Goal: Transaction & Acquisition: Obtain resource

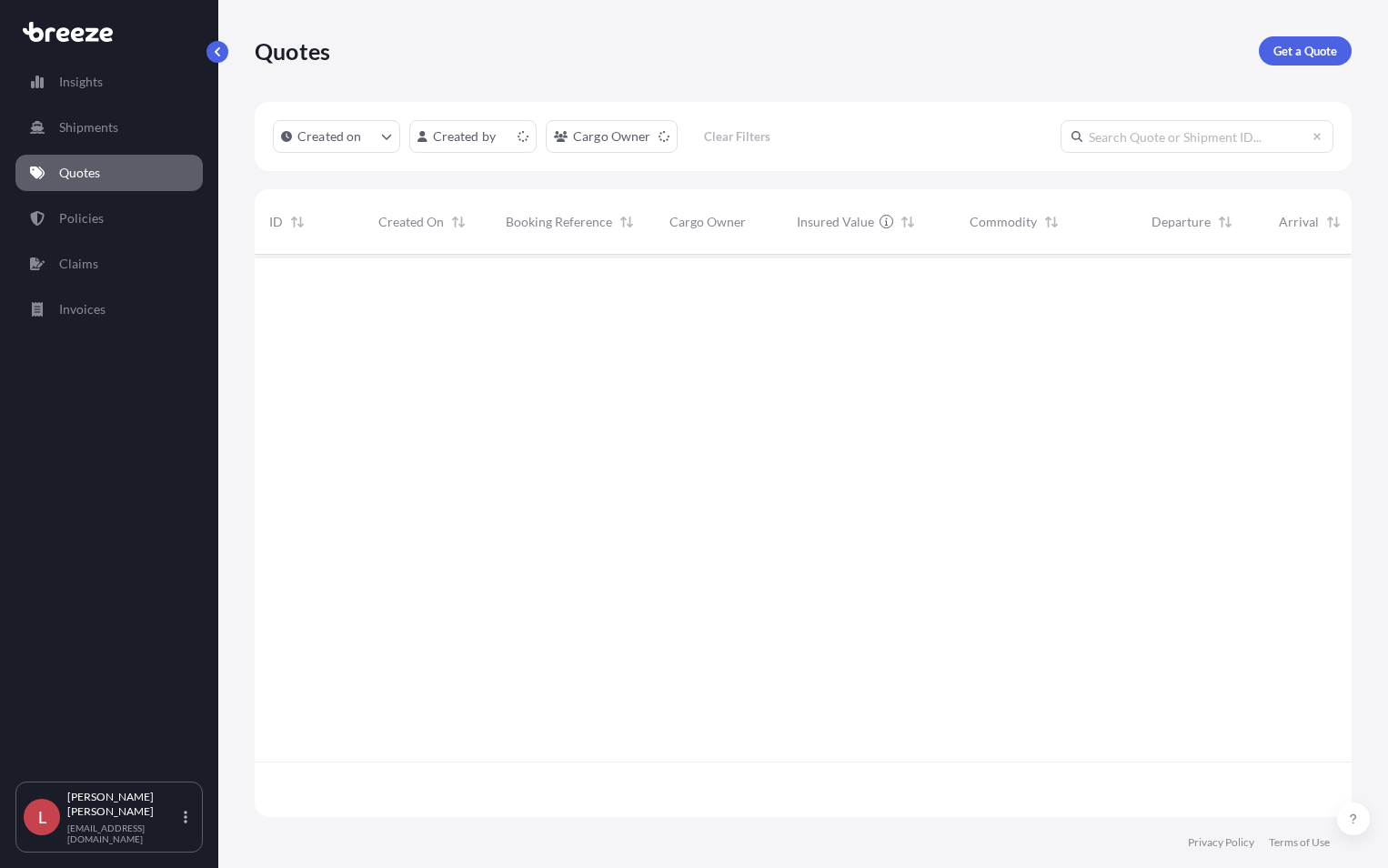
scroll to position [558, 1083]
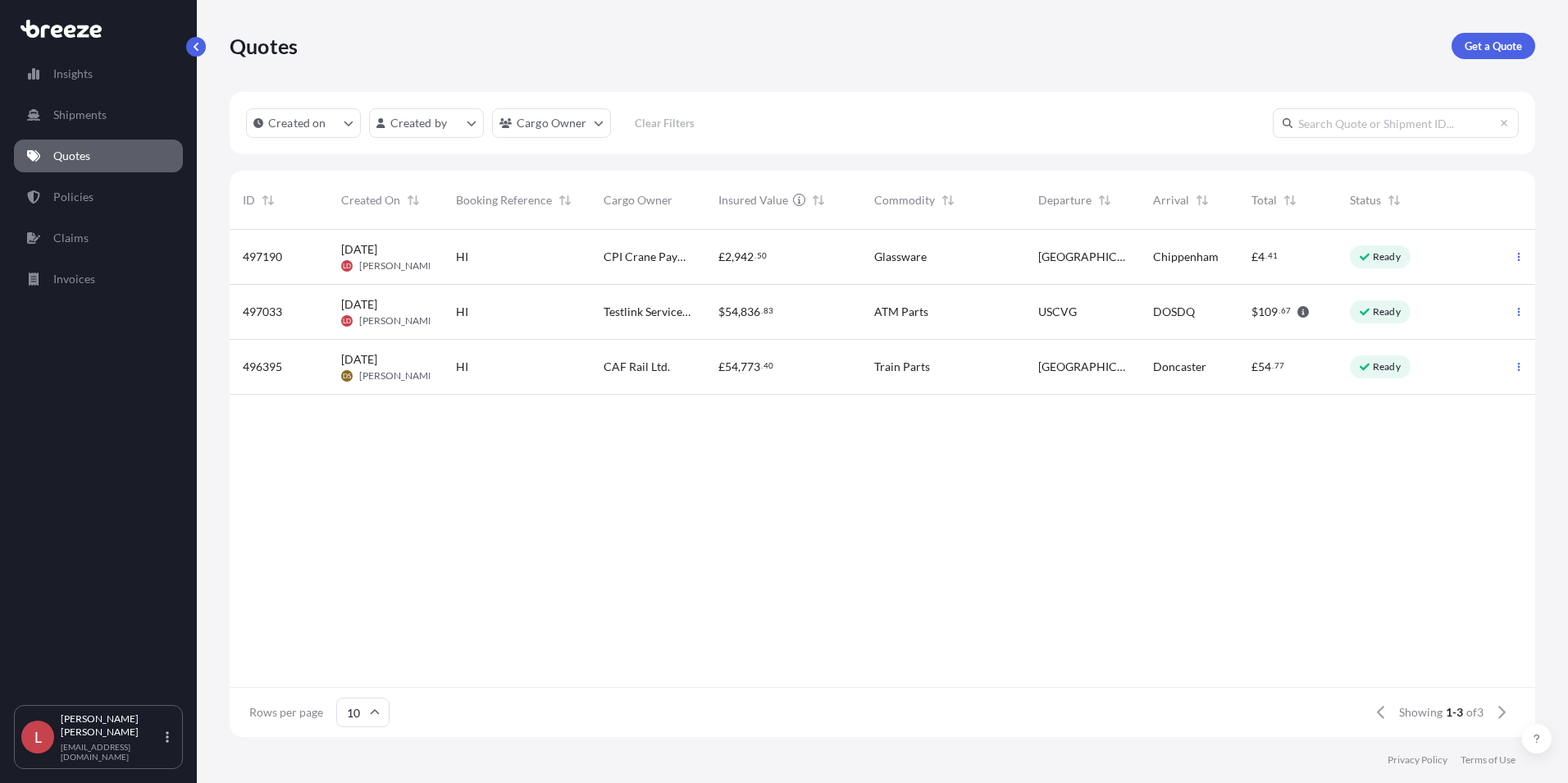
scroll to position [13, 13]
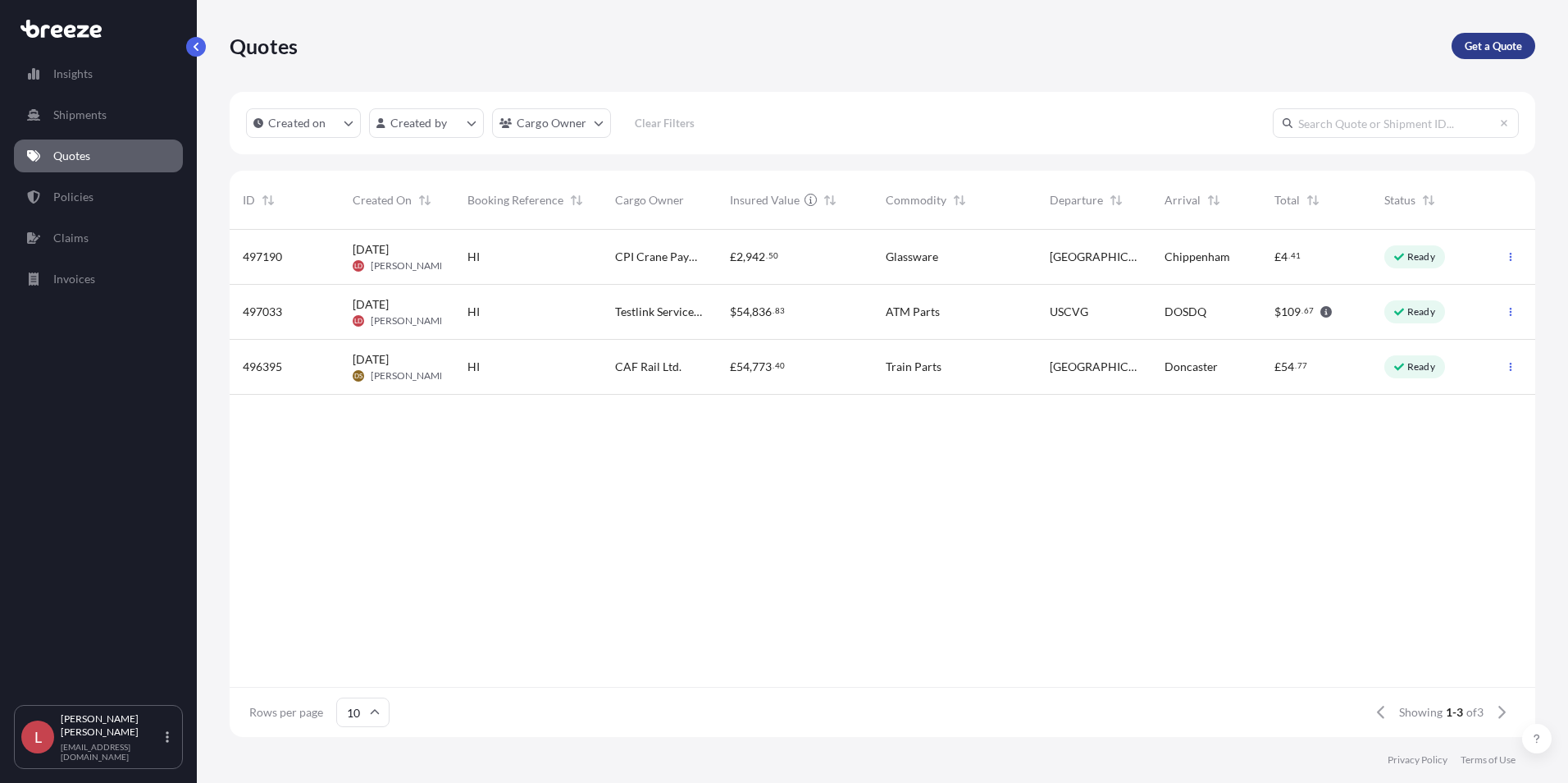
click at [1250, 48] on p "Get a Quote" at bounding box center [1494, 45] width 58 height 17
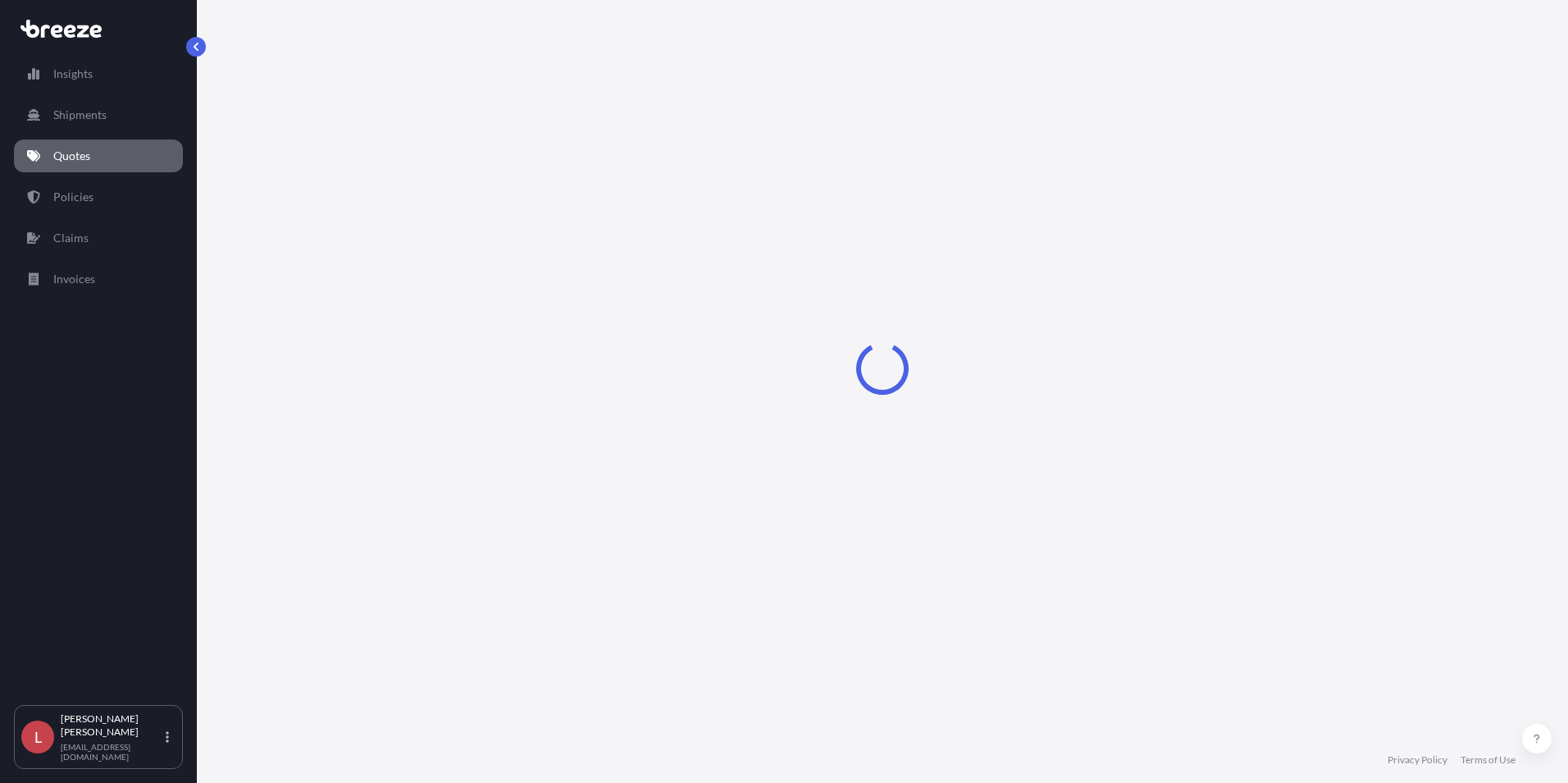
select select "Sea"
select select "1"
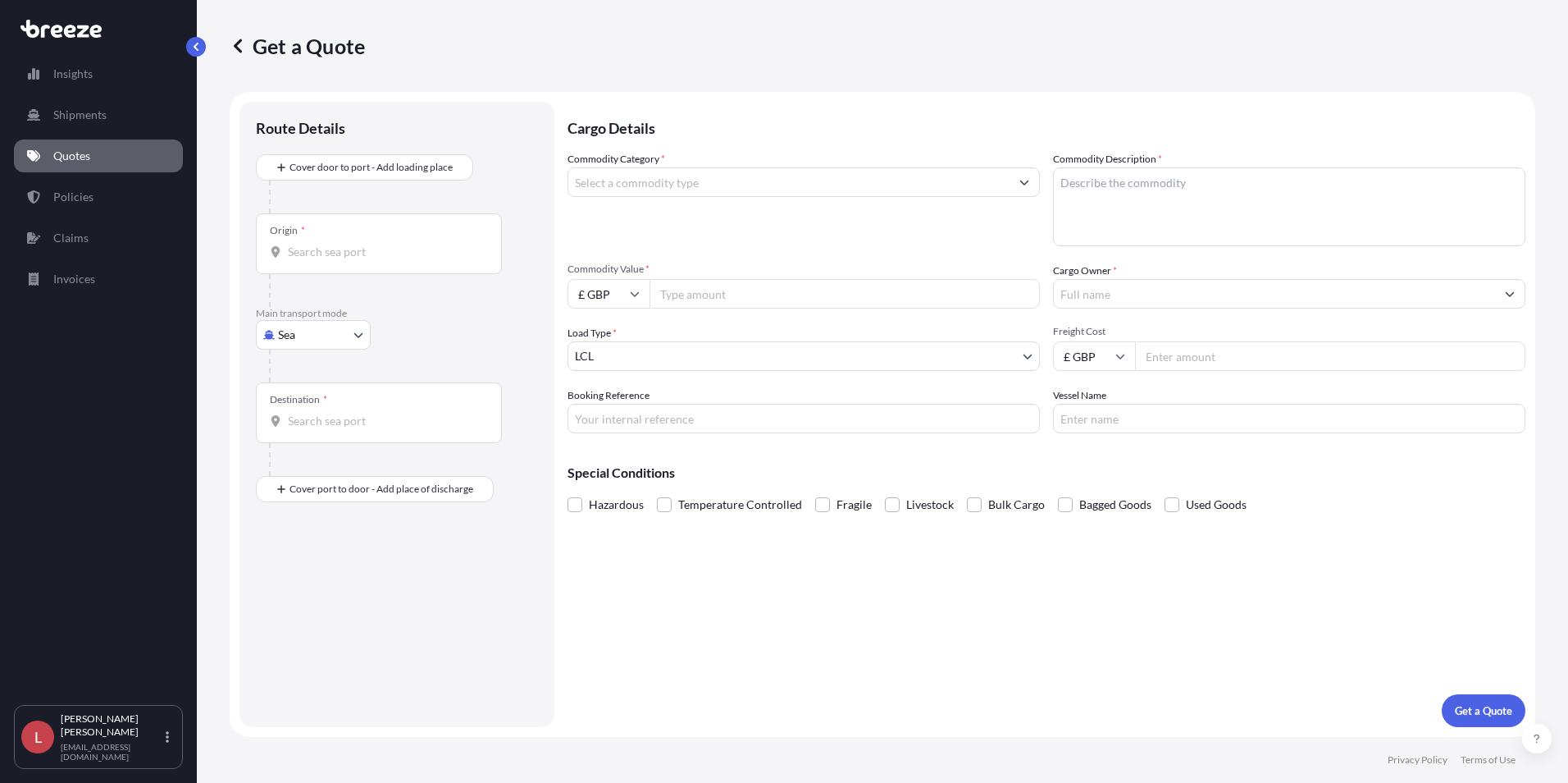
click at [332, 336] on body "Insights Shipments Quotes Policies Claims Invoices L [PERSON_NAME] [PERSON_NAME…" at bounding box center [784, 391] width 1568 height 783
click at [302, 403] on span "Air" at bounding box center [295, 407] width 17 height 17
select select "Air"
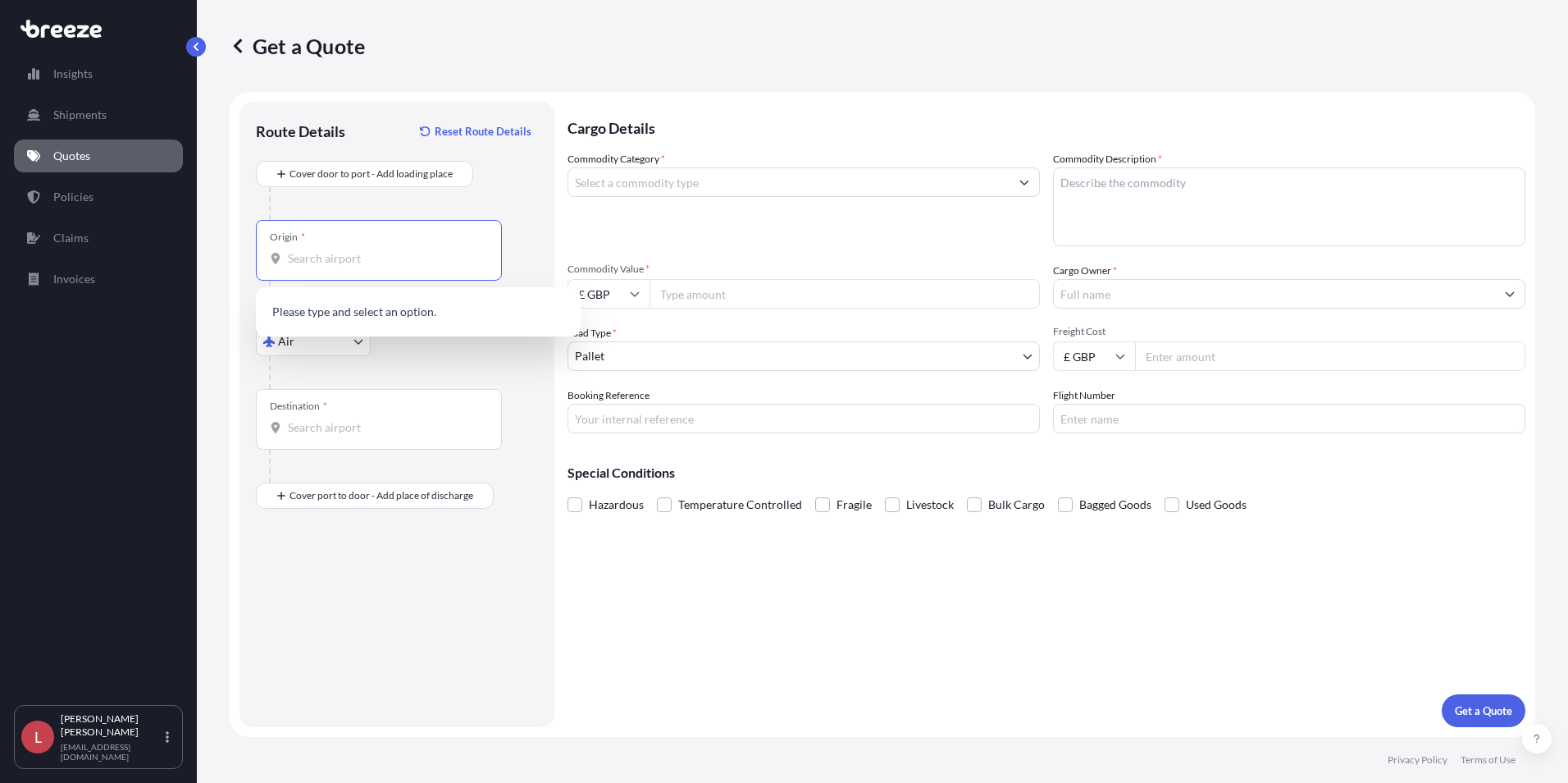
click at [316, 256] on input "Origin *" at bounding box center [385, 258] width 194 height 17
type input "o"
type input "w"
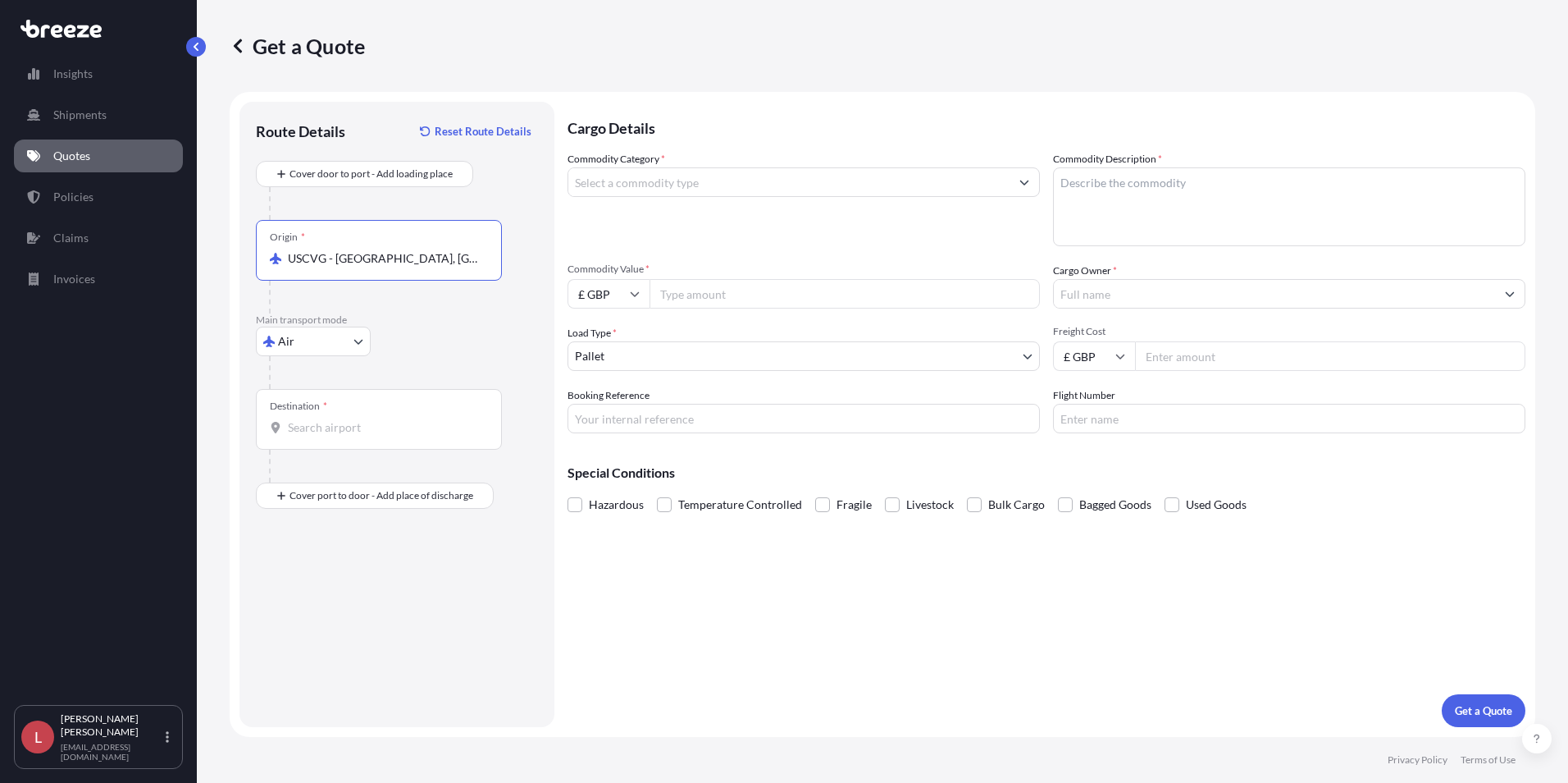
type input "USCVG - Cincinnati, United States"
click at [337, 430] on input "Destination *" at bounding box center [385, 427] width 194 height 17
drag, startPoint x: 349, startPoint y: 429, endPoint x: 270, endPoint y: 428, distance: 79.0
click at [270, 428] on div "burkino" at bounding box center [379, 427] width 218 height 17
type input "burkino"
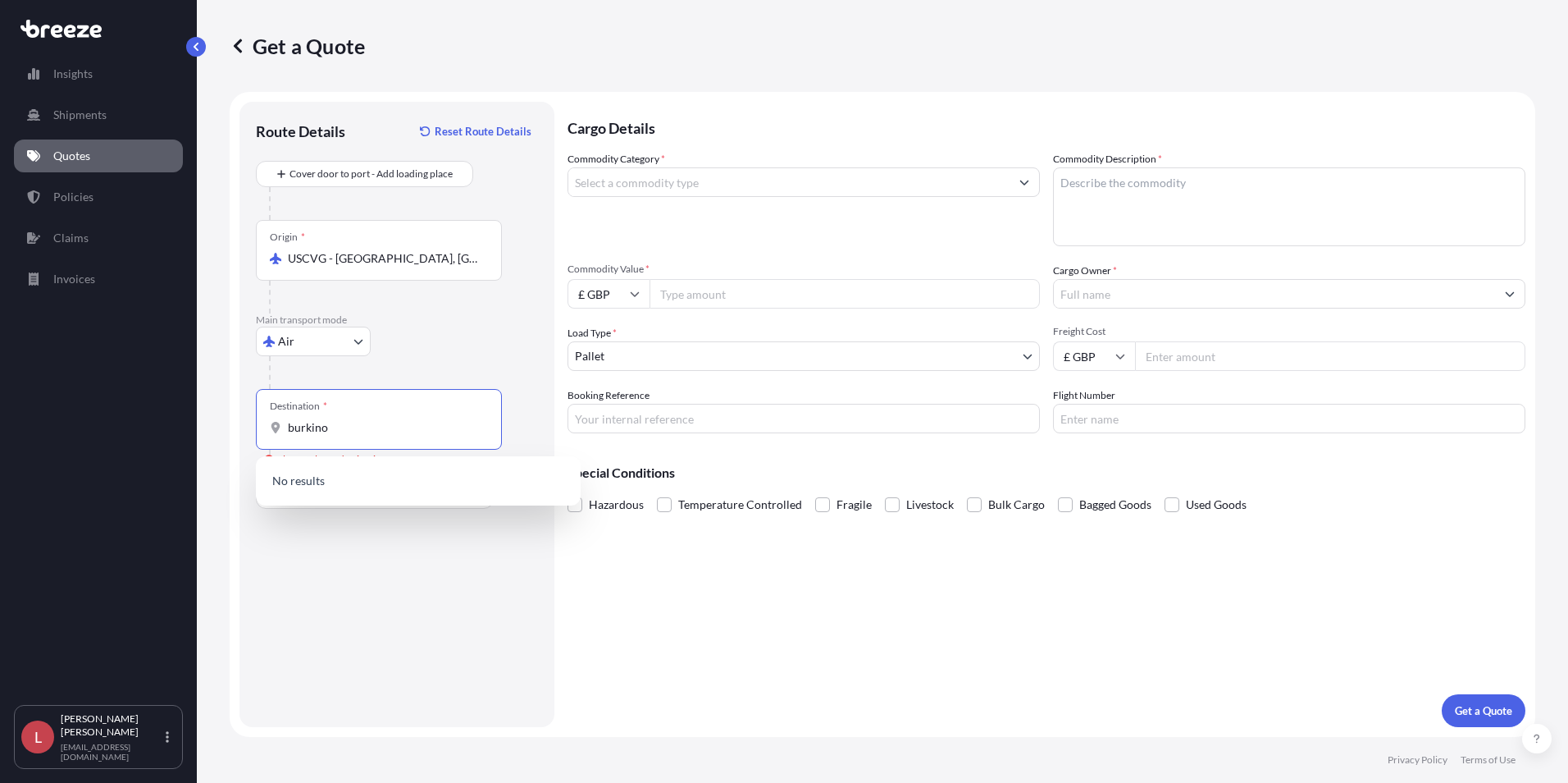
click at [334, 425] on input "burkino" at bounding box center [385, 427] width 194 height 17
click at [298, 409] on div "Destination *" at bounding box center [298, 406] width 58 height 13
click at [346, 434] on input "ou" at bounding box center [385, 427] width 194 height 17
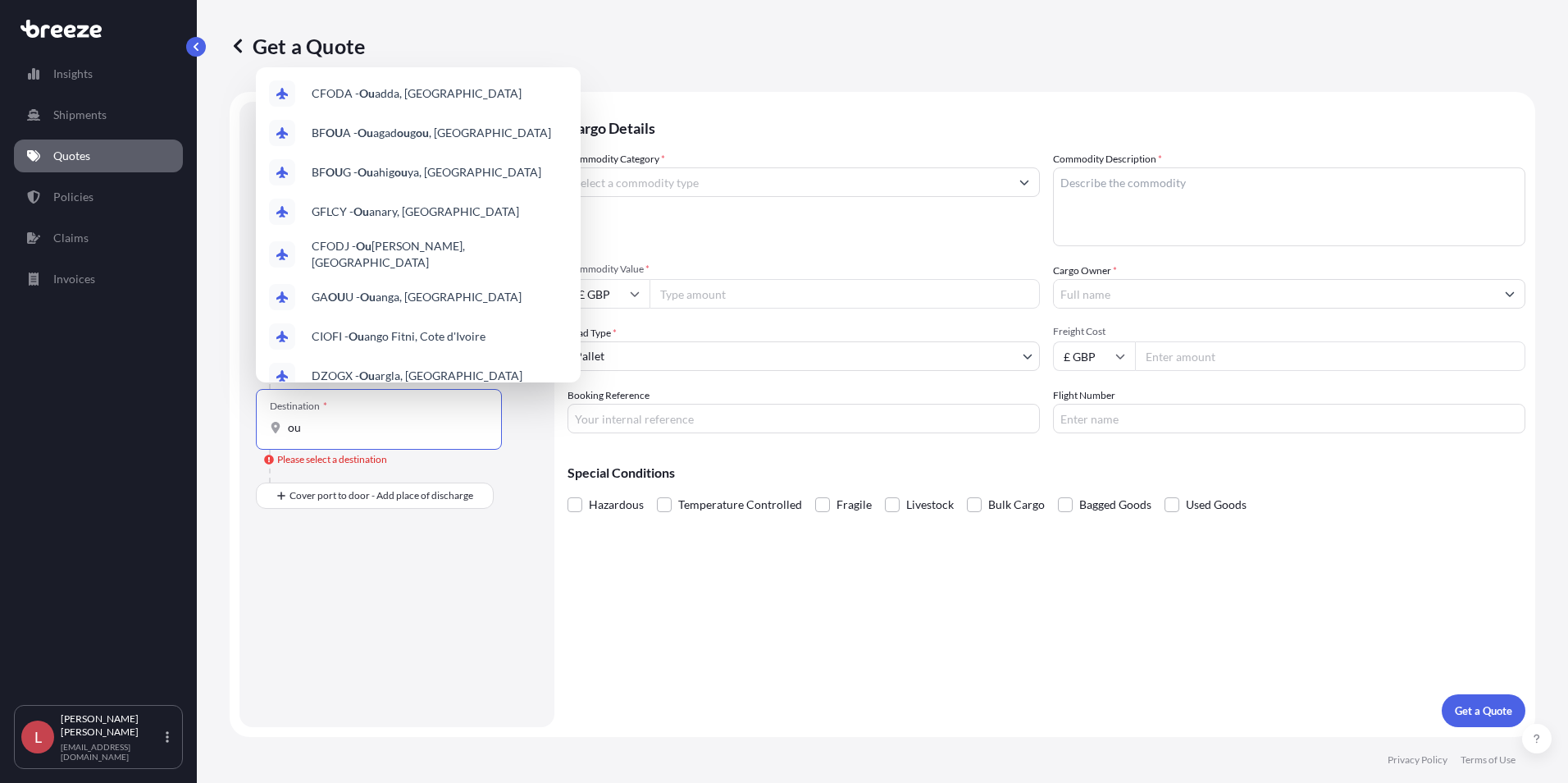
drag, startPoint x: 340, startPoint y: 430, endPoint x: 314, endPoint y: 431, distance: 26.0
click at [314, 431] on input "ou" at bounding box center [385, 427] width 194 height 17
click at [385, 130] on span "BF OUA - Oua gadougou, Burkina Faso" at bounding box center [430, 133] width 237 height 17
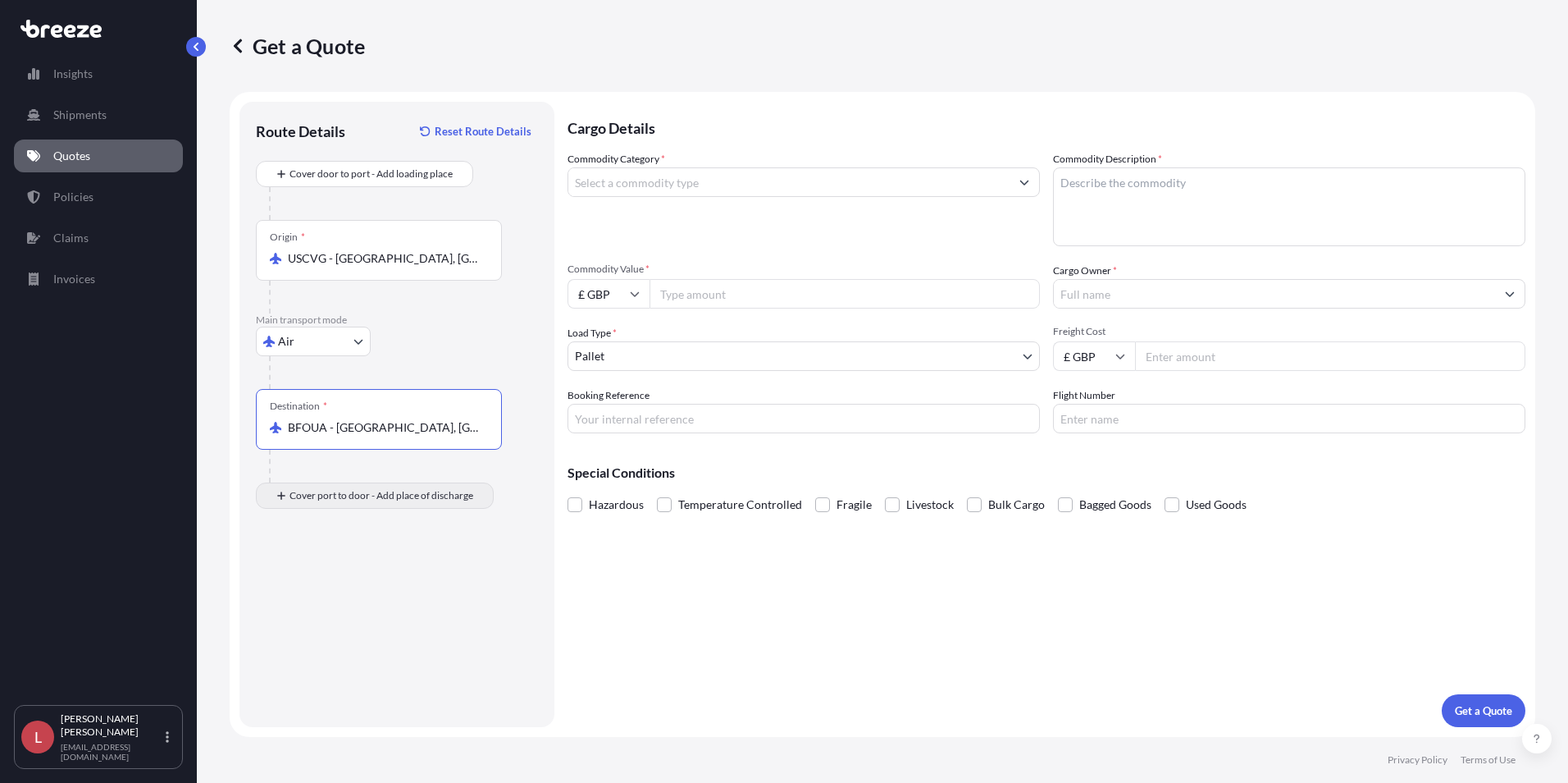
type input "BFOUA - Ouagadougou, Burkina Faso"
click at [672, 187] on input "Commodity Category *" at bounding box center [789, 182] width 442 height 30
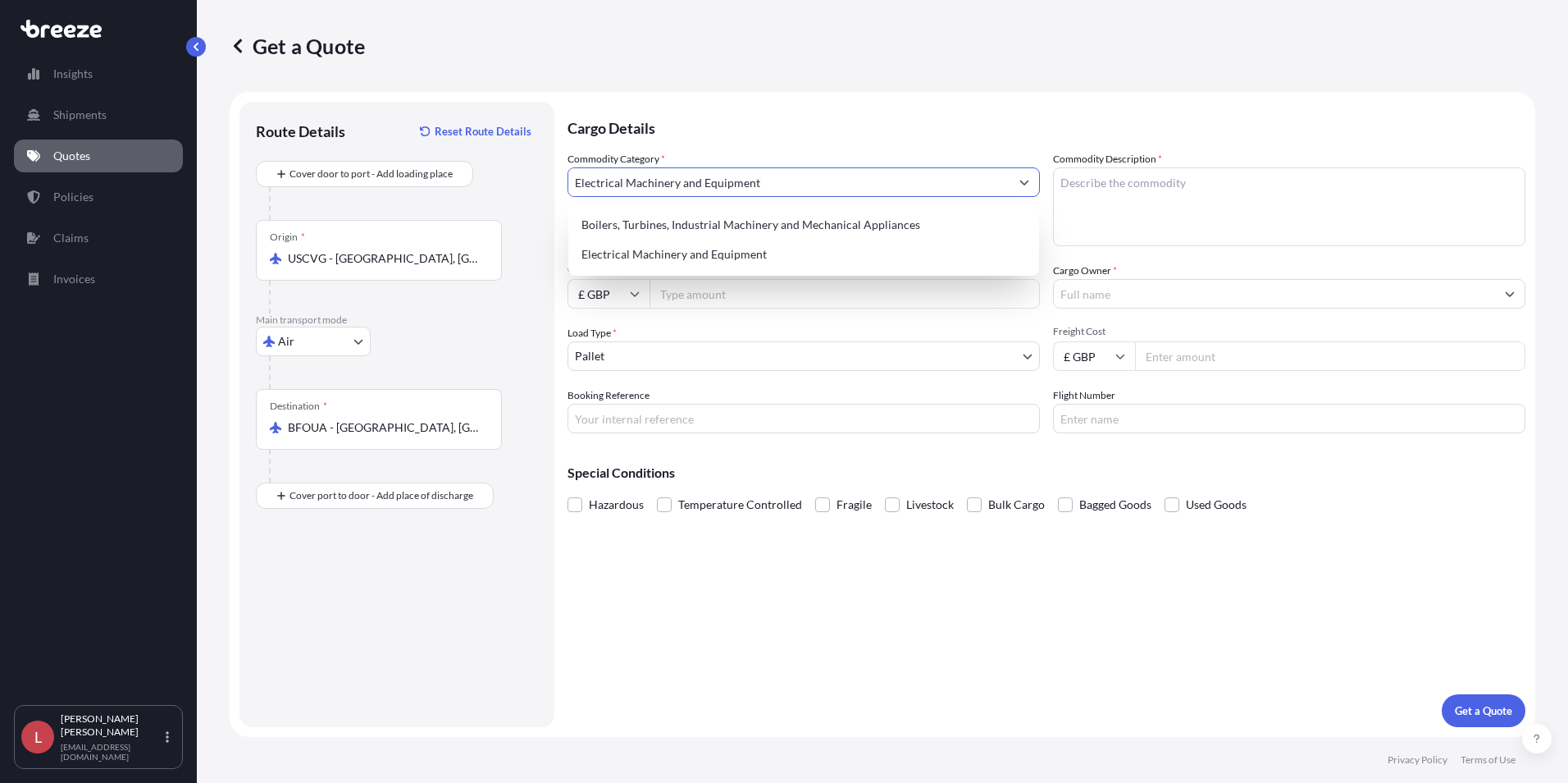
type input "Electrical Machinery and Equipment"
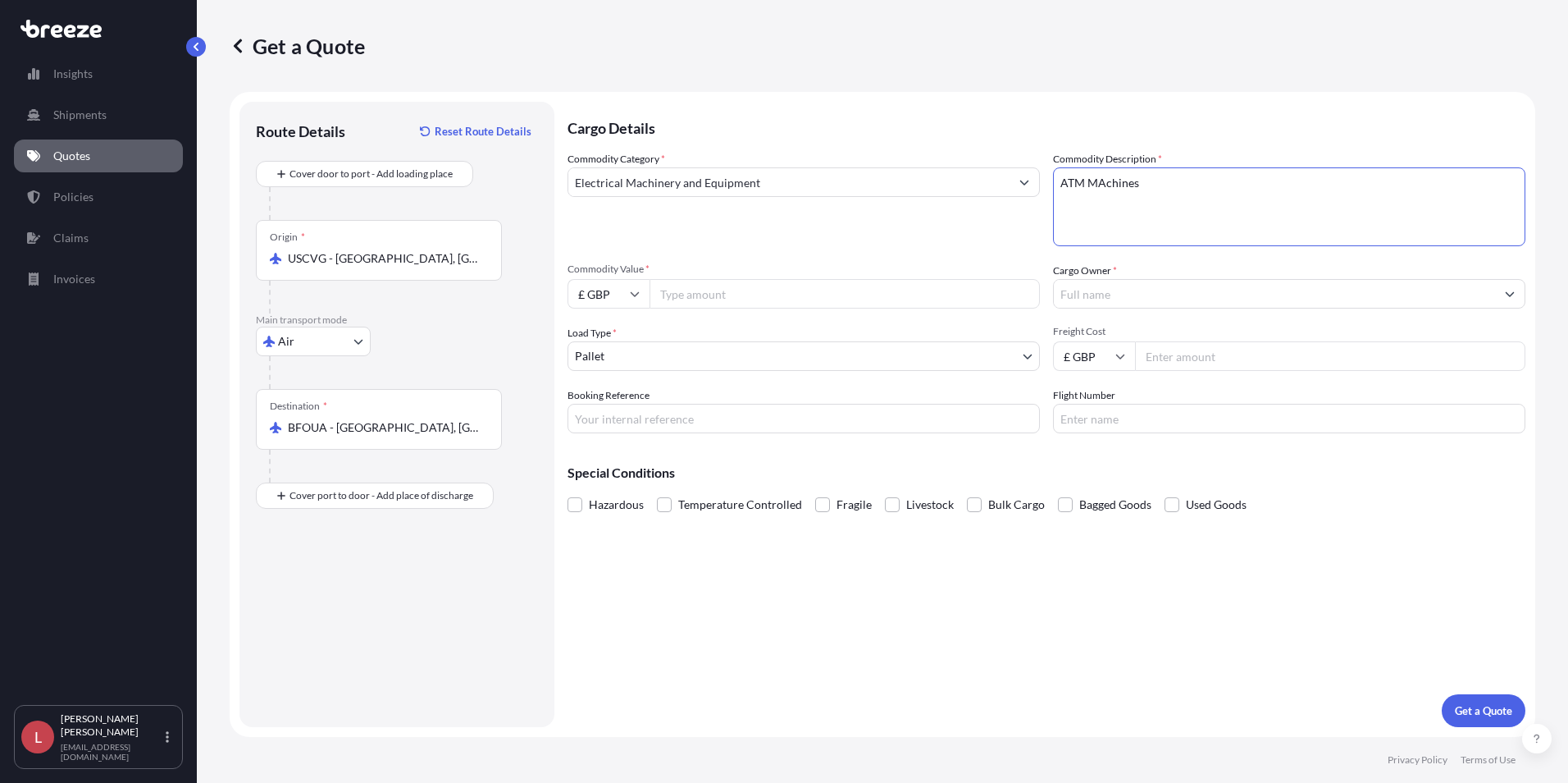
type textarea "ATM MAchines"
click at [631, 291] on icon at bounding box center [634, 293] width 10 height 10
click at [607, 404] on div "$ USD" at bounding box center [608, 408] width 69 height 31
type input "$ USD"
click at [690, 296] on input "Commodity Value *" at bounding box center [844, 294] width 390 height 30
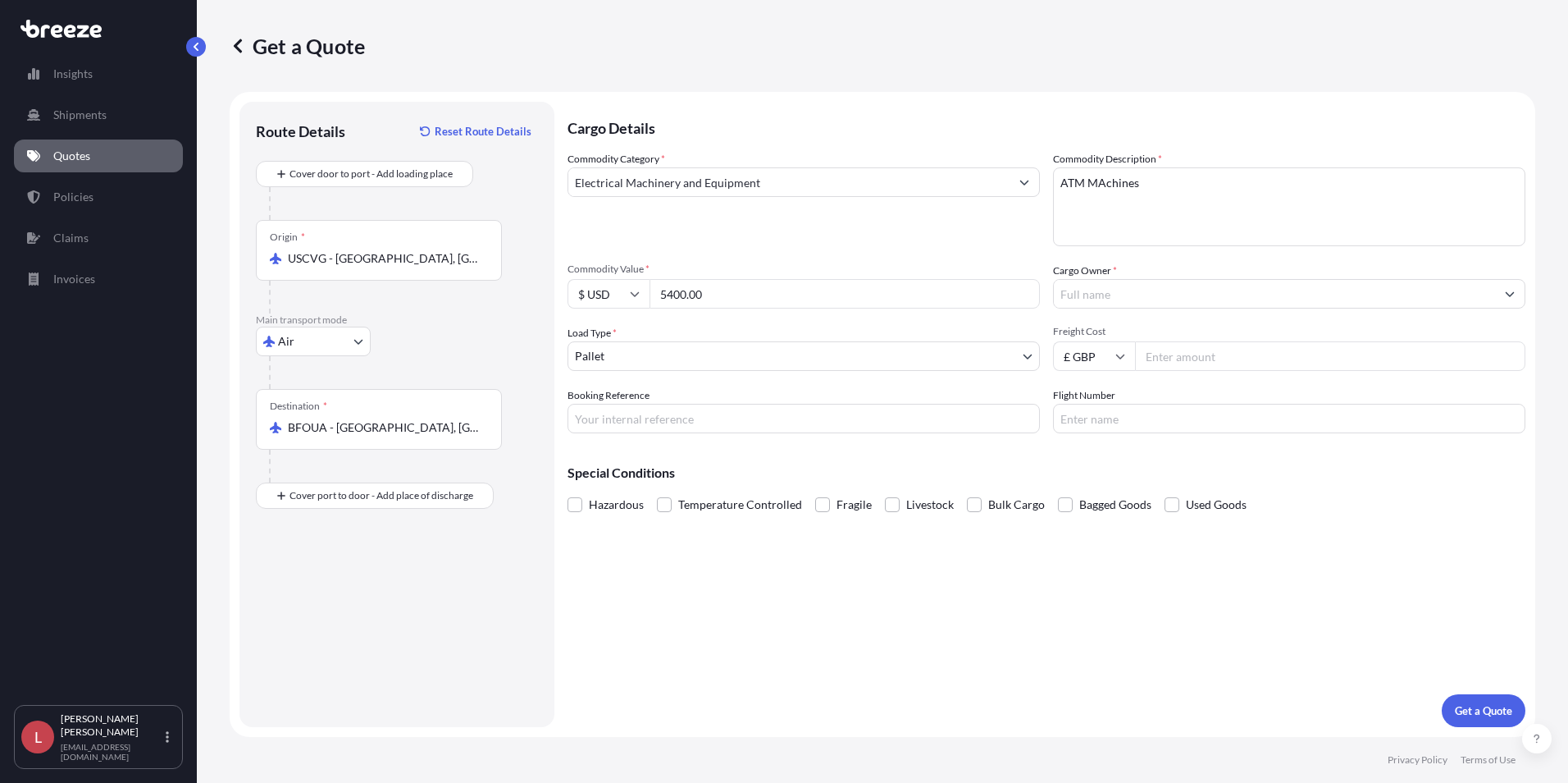
type input "5400.00"
type input "Testlink Services Ltd."
click at [1152, 354] on input "Freight Cost" at bounding box center [1330, 356] width 390 height 30
type input "9387.62"
click at [696, 419] on input "Booking Reference" at bounding box center [803, 418] width 472 height 30
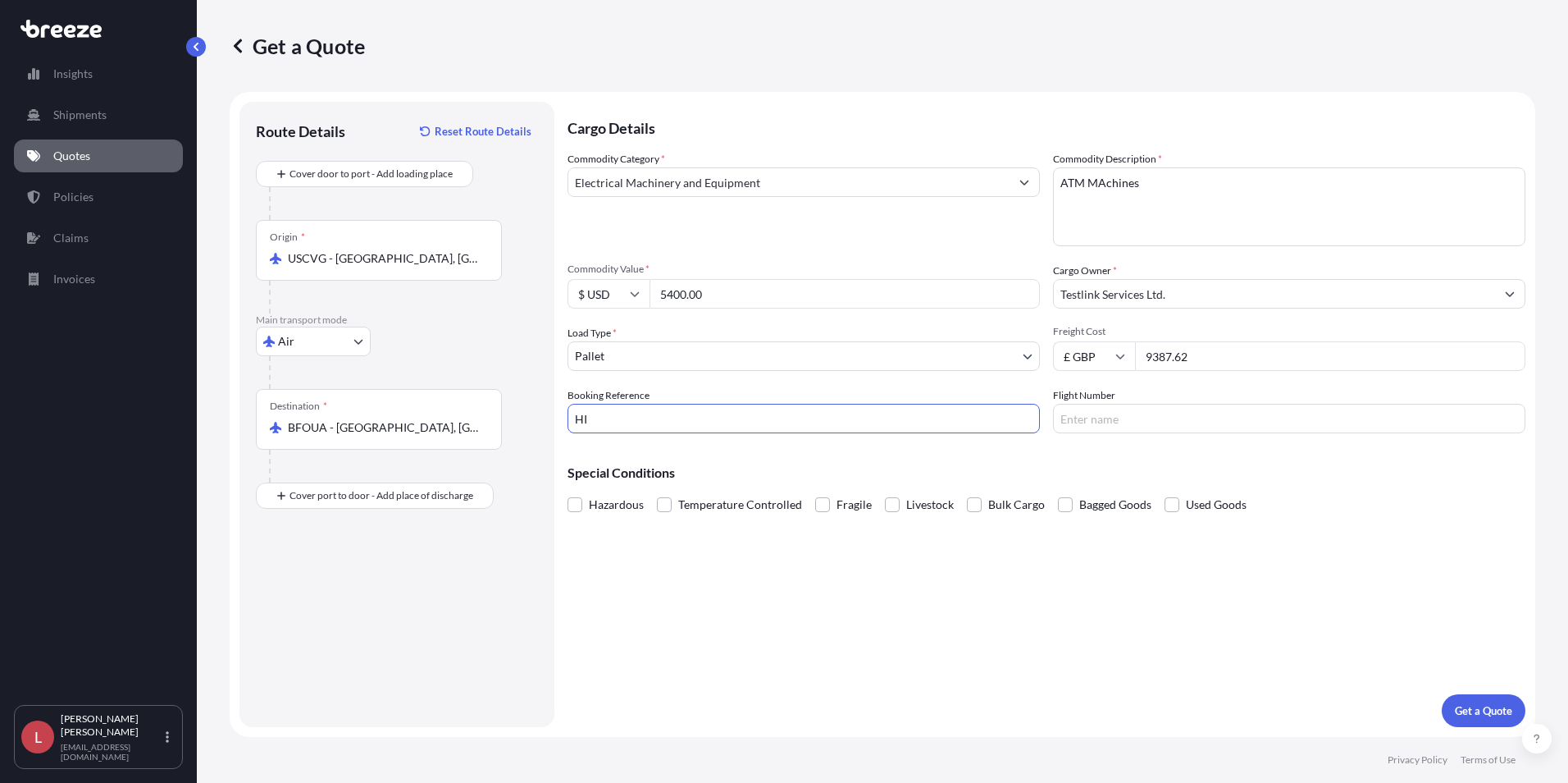
type input "HI"
click at [1250, 704] on p "Get a Quote" at bounding box center [1483, 711] width 58 height 17
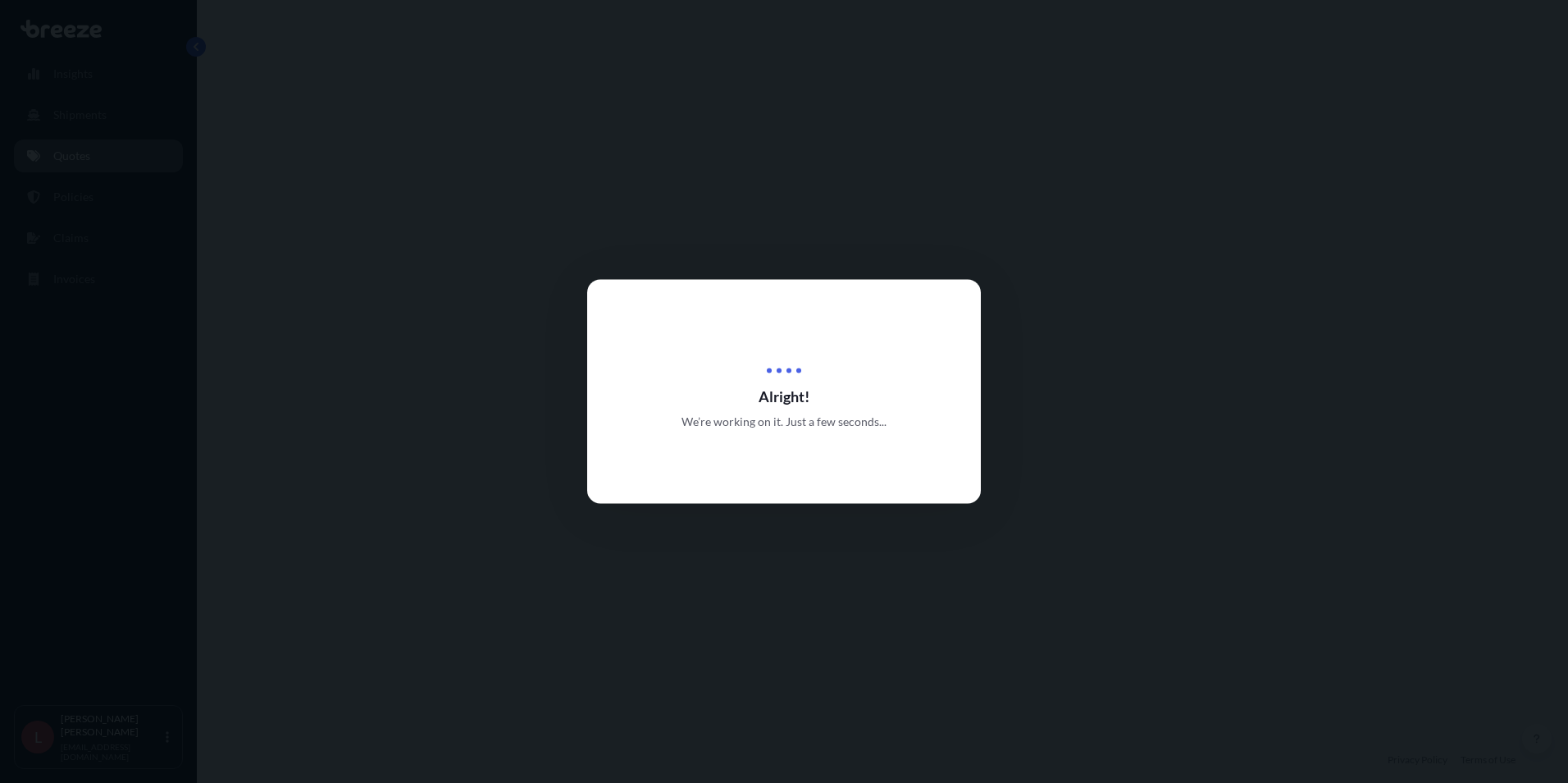
select select "Air"
select select "1"
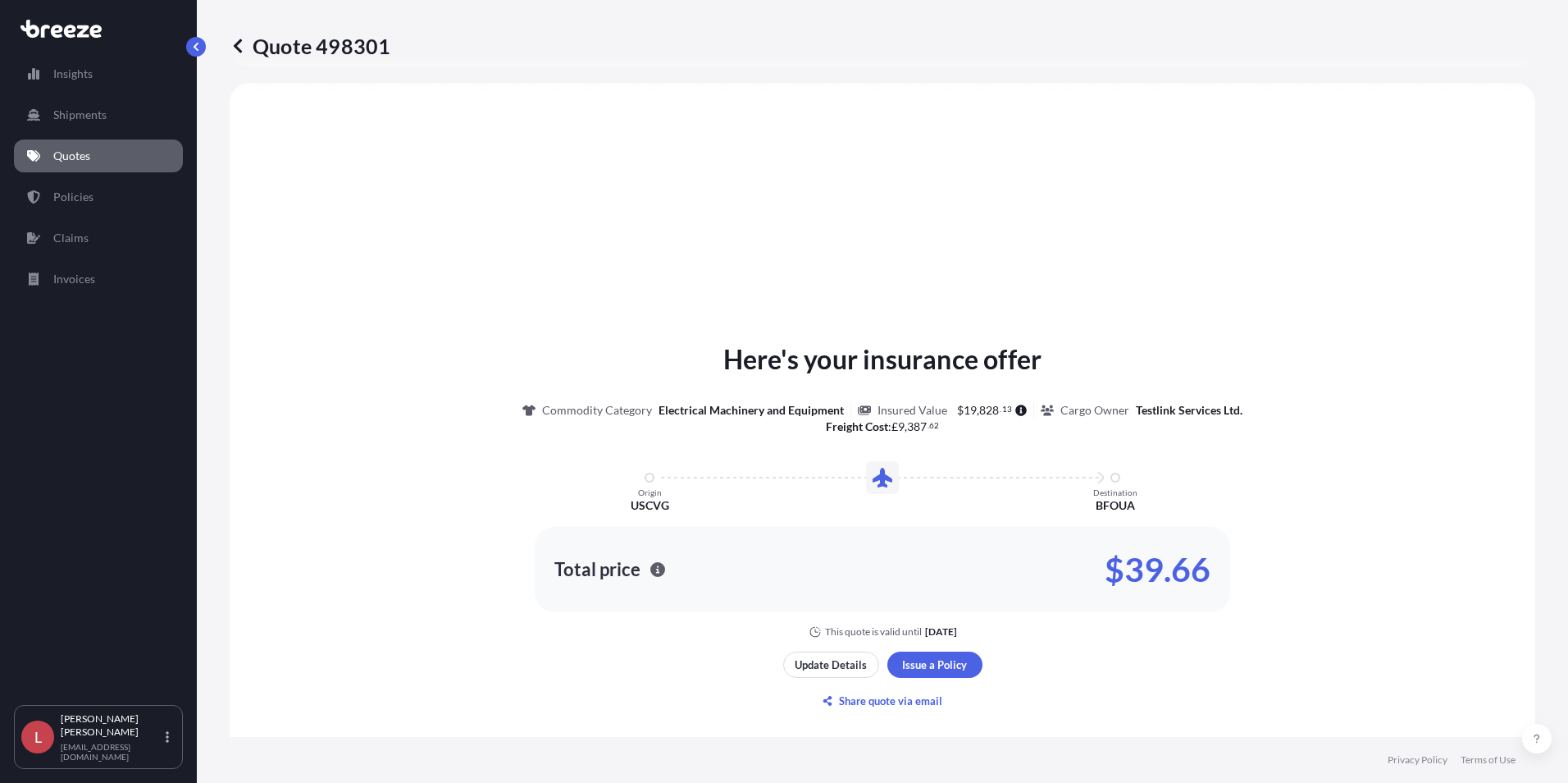
scroll to position [494, 0]
click at [236, 48] on icon at bounding box center [237, 45] width 17 height 17
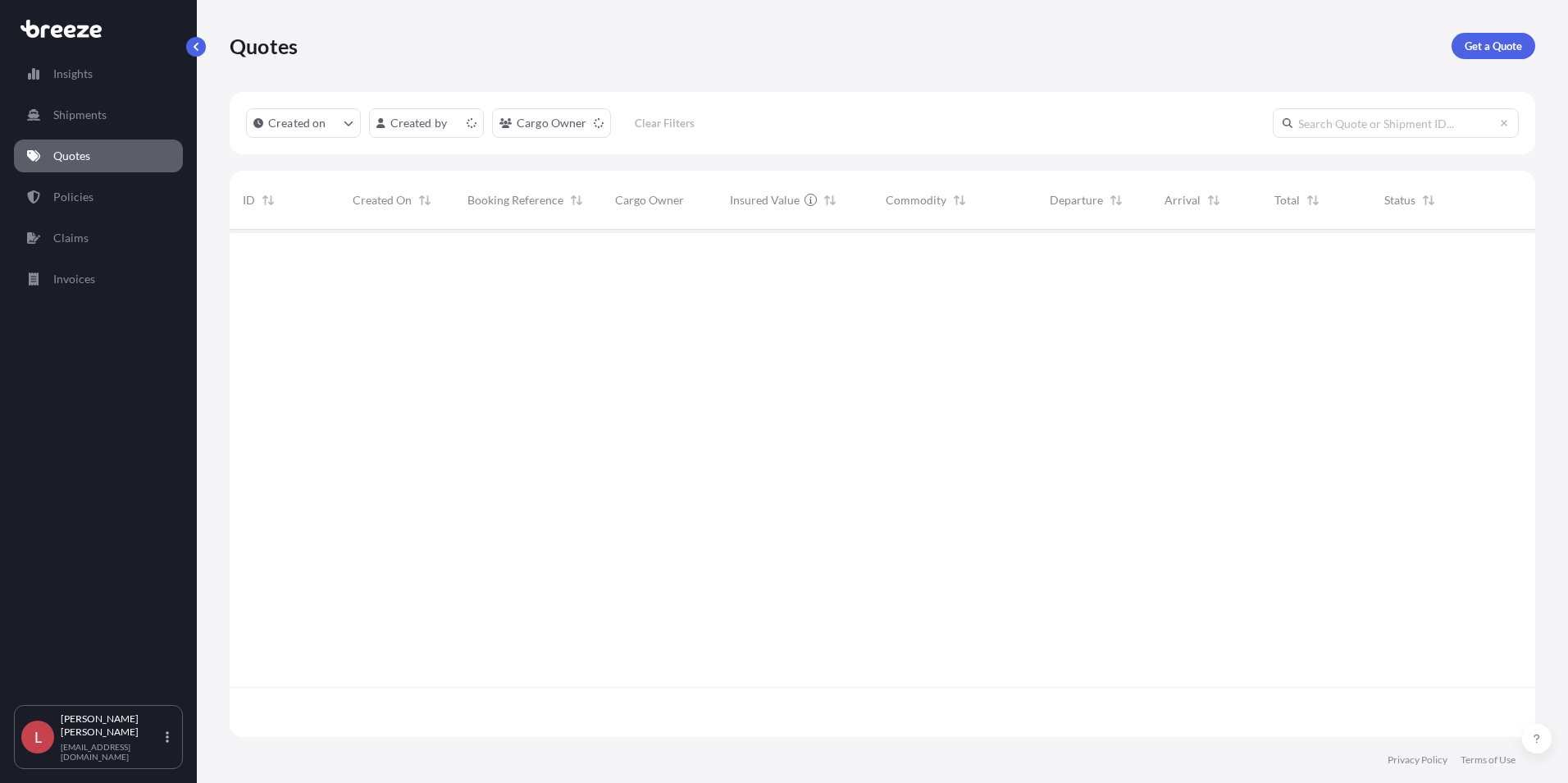
scroll to position [504, 1293]
